Goal: Information Seeking & Learning: Learn about a topic

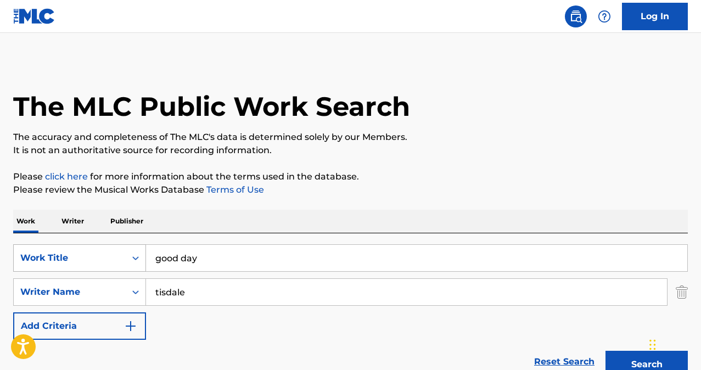
drag, startPoint x: 208, startPoint y: 258, endPoint x: 106, endPoint y: 249, distance: 102.5
click at [107, 250] on div "SearchWithCriteria80ba2f56-ec18-4e73-b309-6d757d91ad92 Work Title good day" at bounding box center [350, 257] width 675 height 27
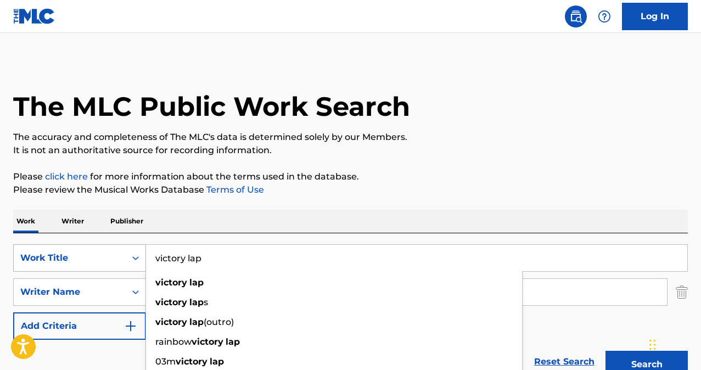
type input "victory lap"
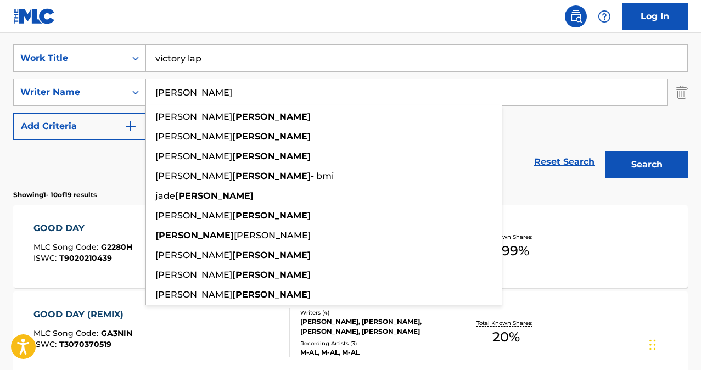
type input "[PERSON_NAME]"
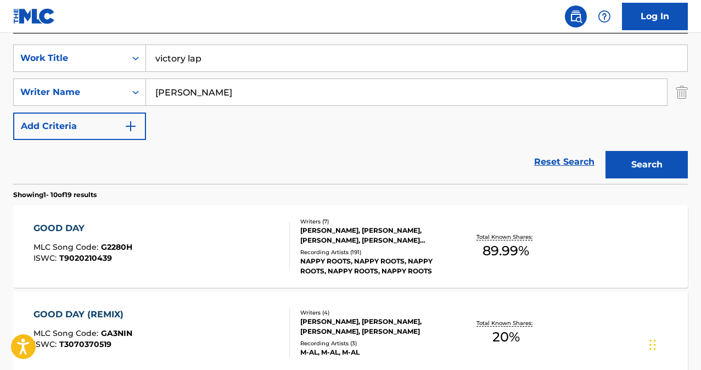
click at [638, 165] on button "Search" at bounding box center [647, 164] width 82 height 27
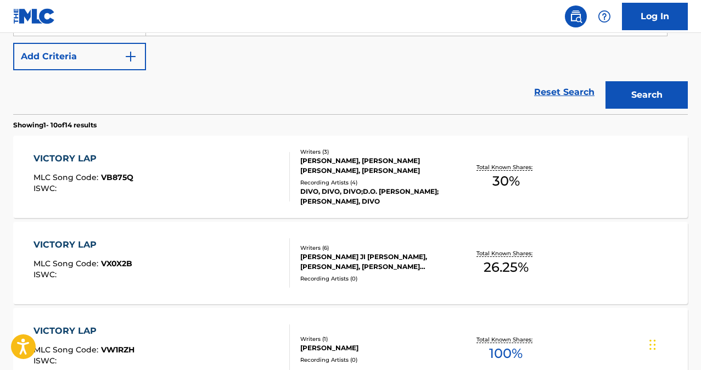
scroll to position [286, 0]
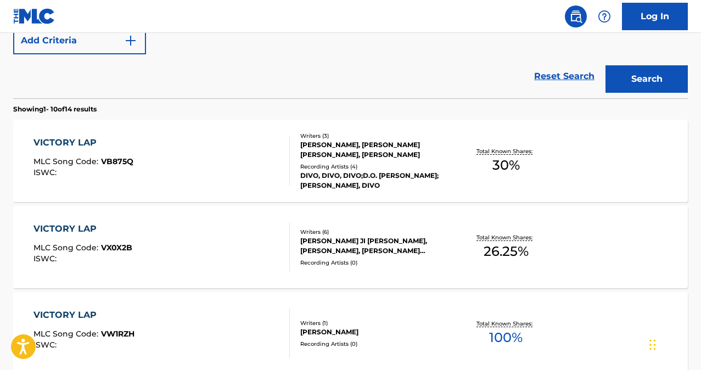
click at [74, 229] on div "VICTORY LAP" at bounding box center [83, 228] width 99 height 13
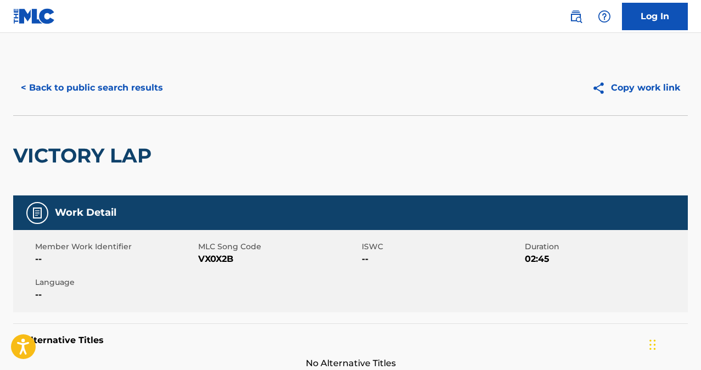
click at [99, 91] on button "< Back to public search results" at bounding box center [92, 87] width 158 height 27
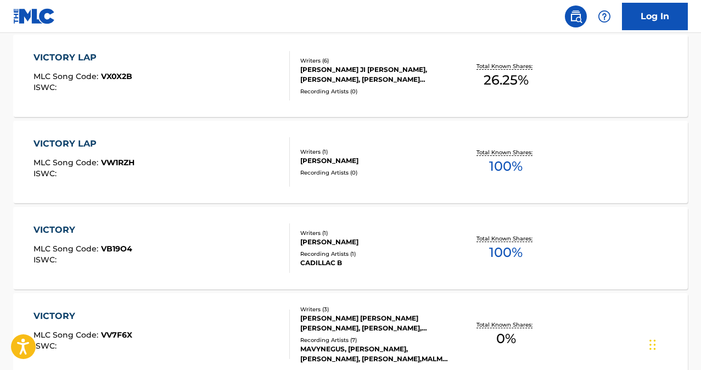
scroll to position [391, 0]
